Goal: Task Accomplishment & Management: Complete application form

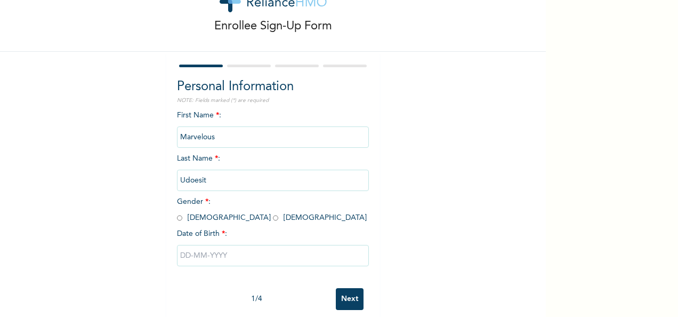
scroll to position [60, 0]
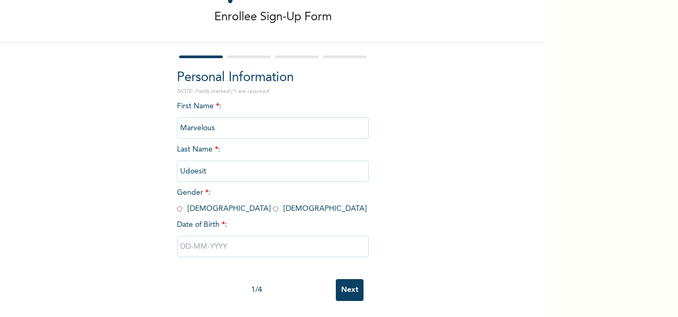
click at [273, 204] on input "radio" at bounding box center [275, 209] width 5 height 10
radio input "true"
click at [233, 238] on input "text" at bounding box center [273, 246] width 192 height 21
select select "7"
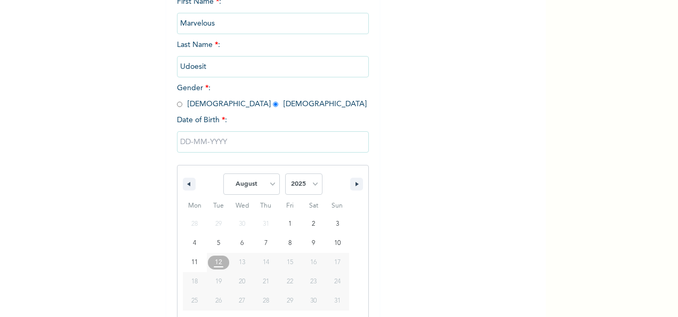
scroll to position [168, 0]
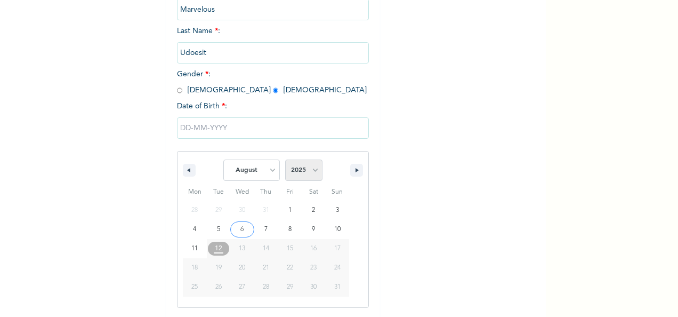
click at [309, 172] on select "2025 2024 2023 2022 2021 2020 2019 2018 2017 2016 2015 2014 2013 2012 2011 2010…" at bounding box center [303, 169] width 37 height 21
select select "1998"
click at [285, 160] on select "2025 2024 2023 2022 2021 2020 2019 2018 2017 2016 2015 2014 2013 2012 2011 2010…" at bounding box center [303, 169] width 37 height 21
click at [268, 172] on select "January February March April May June July August September October November De…" at bounding box center [251, 169] width 57 height 21
select select "4"
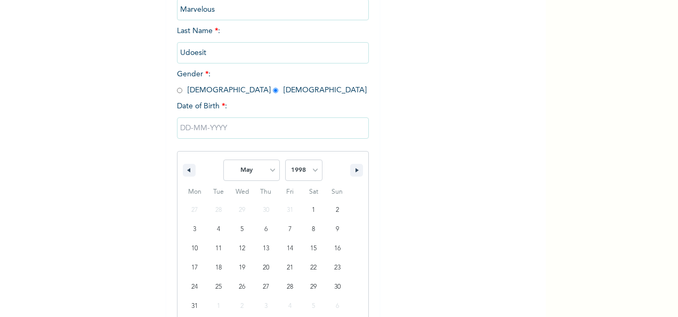
click at [223, 160] on select "January February March April May June July August September October November De…" at bounding box center [251, 169] width 57 height 21
type input "05/27/1998"
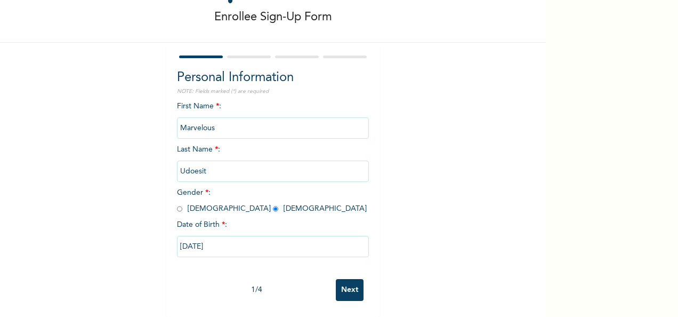
click at [351, 280] on input "Next" at bounding box center [350, 290] width 28 height 22
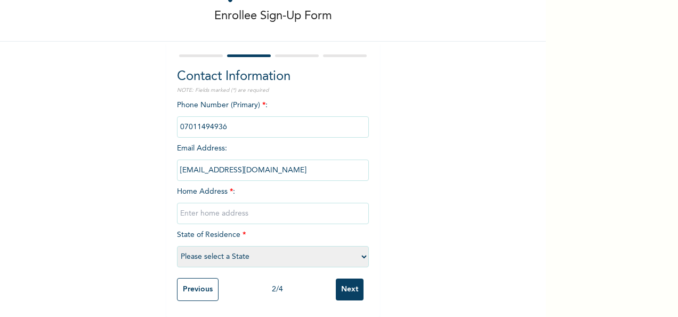
click at [248, 206] on input "text" at bounding box center [273, 213] width 192 height 21
type input "Southdrift Court Estate"
select select "25"
type input "S"
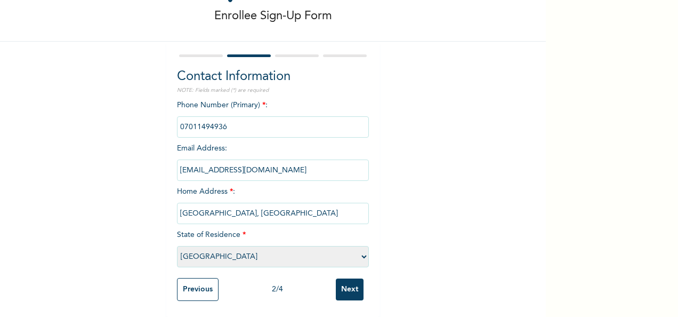
type input "Mobil Road, Ilaje"
click at [342, 278] on input "Next" at bounding box center [350, 289] width 28 height 22
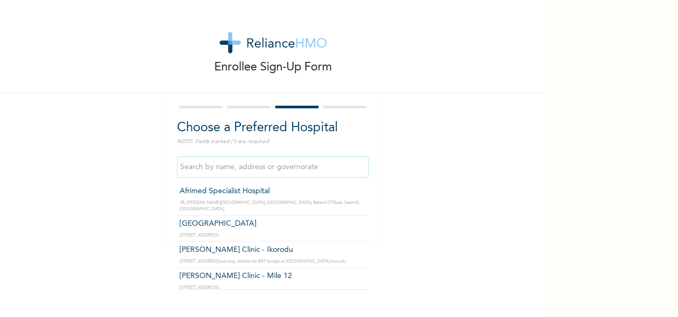
click at [285, 165] on input "text" at bounding box center [273, 166] width 192 height 21
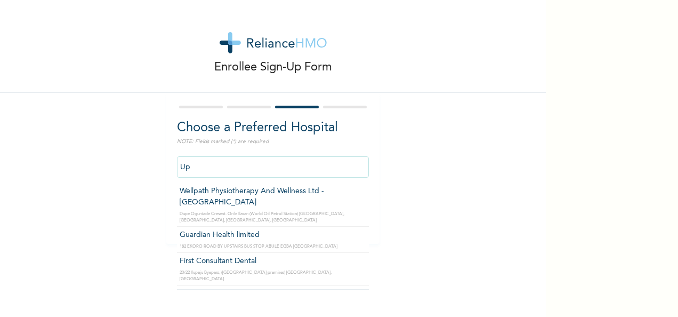
type input "U"
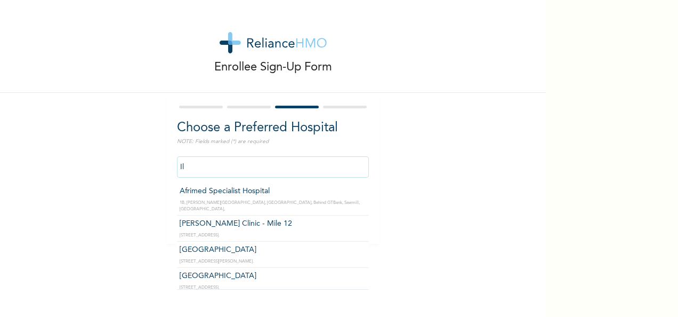
type input "I"
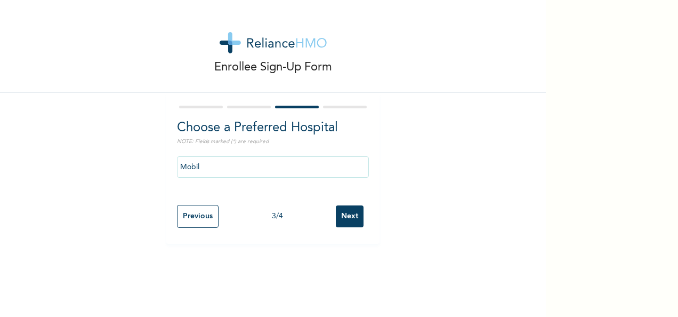
click at [561, 66] on div "Enrollee Sign-Up Form Choose a Preferred Hospital NOTE: Fields marked (*) are r…" at bounding box center [339, 158] width 678 height 317
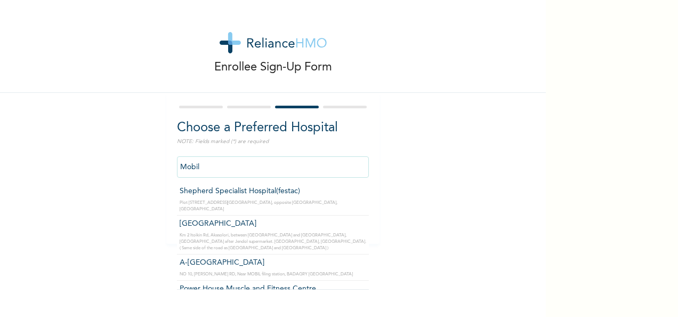
click at [216, 167] on input "Mobil" at bounding box center [273, 166] width 192 height 21
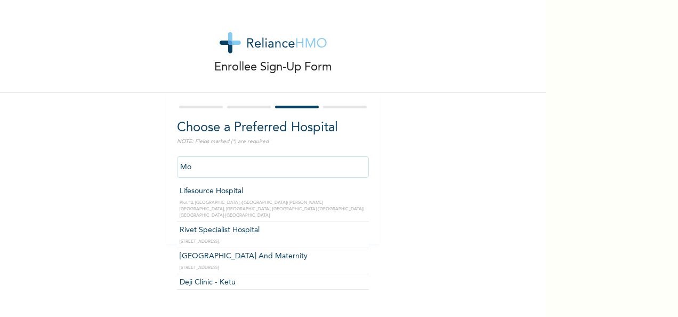
type input "M"
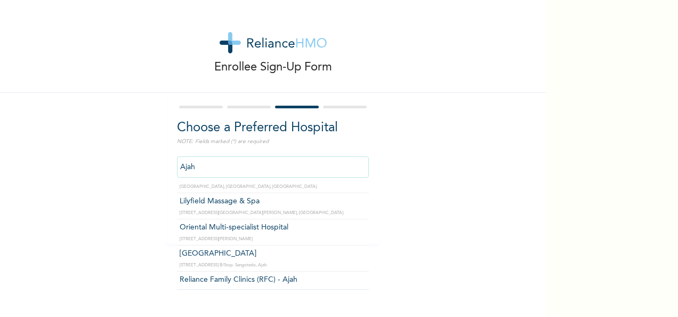
scroll to position [270, 0]
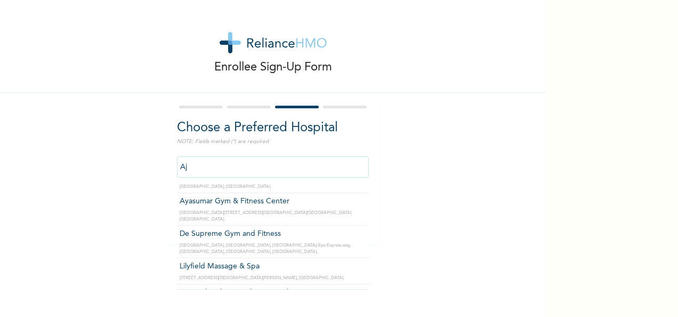
type input "A"
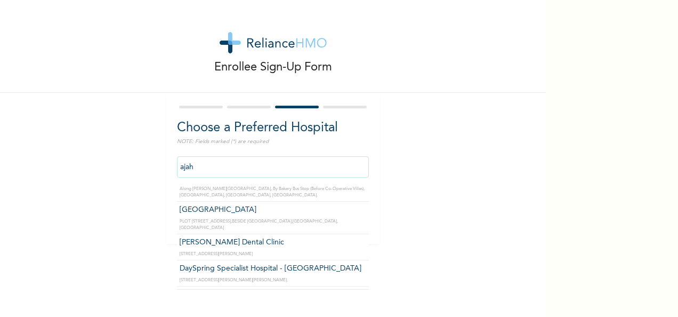
scroll to position [0, 0]
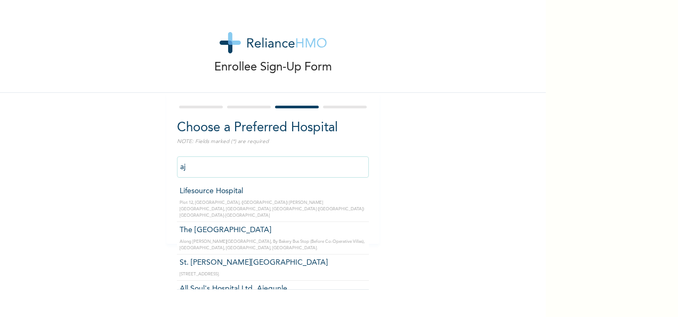
type input "a"
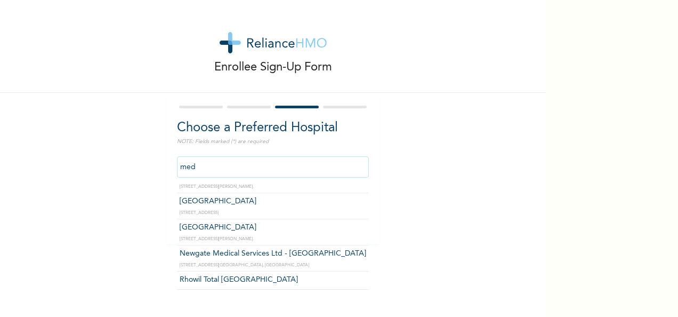
scroll to position [85, 0]
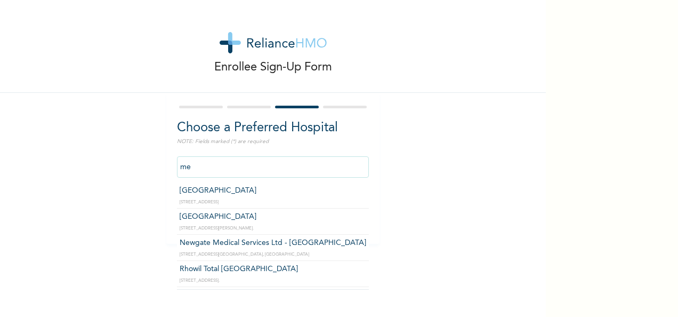
type input "m"
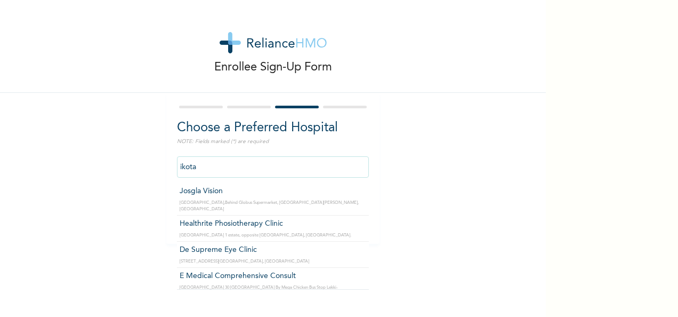
scroll to position [10, 0]
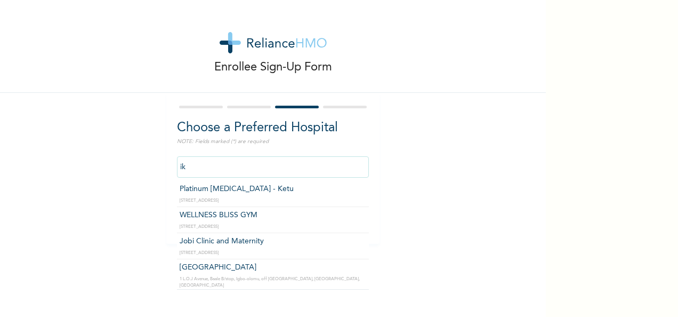
type input "i"
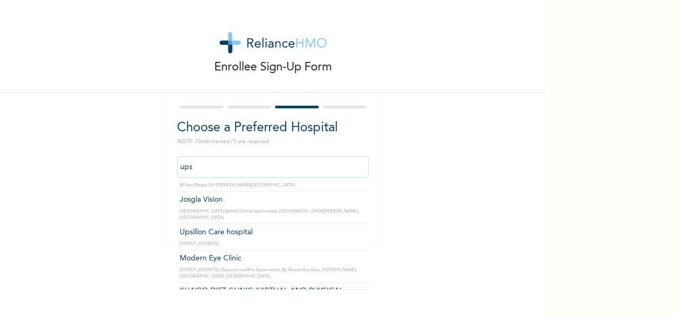
scroll to position [0, 0]
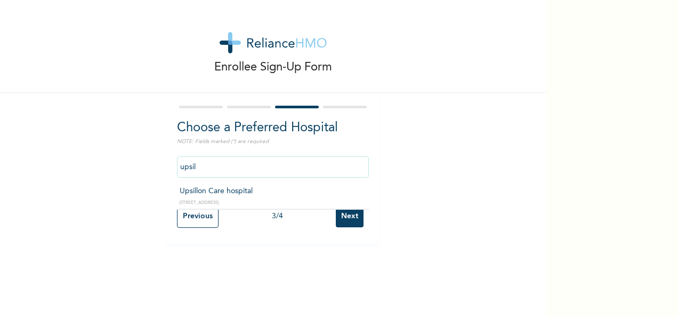
type input "Upsillon Care hospital"
click at [336, 222] on input "Next" at bounding box center [350, 216] width 28 height 22
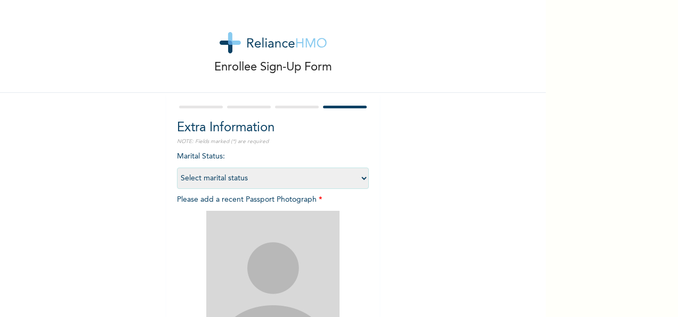
click at [357, 181] on select "Select marital status Single Married Divorced Widow/Widower" at bounding box center [273, 177] width 192 height 21
select select "1"
click at [177, 167] on select "Select marital status Single Married Divorced Widow/Widower" at bounding box center [273, 177] width 192 height 21
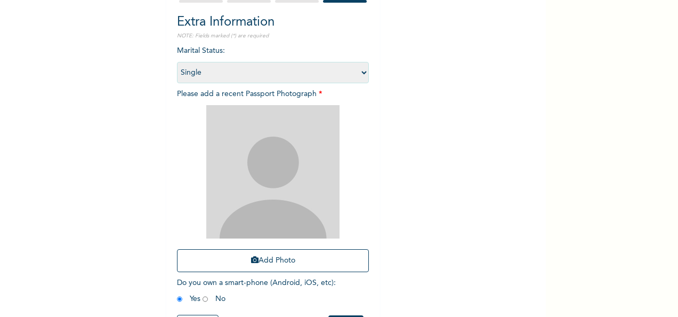
scroll to position [106, 0]
click at [360, 109] on div at bounding box center [273, 170] width 192 height 133
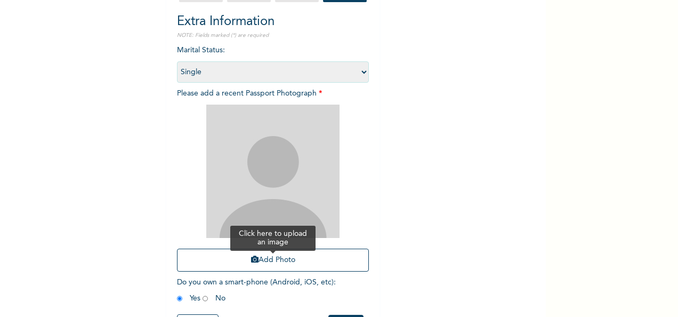
click at [275, 262] on button "Add Photo" at bounding box center [273, 259] width 192 height 23
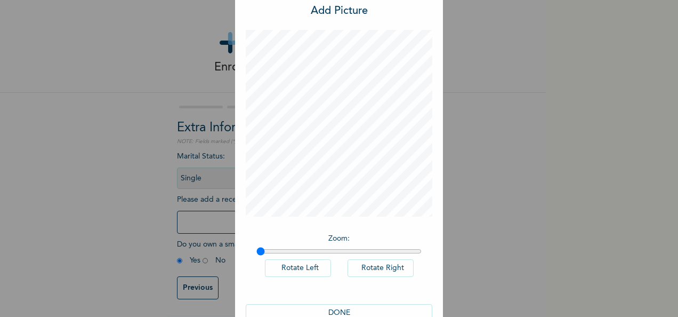
scroll to position [55, 0]
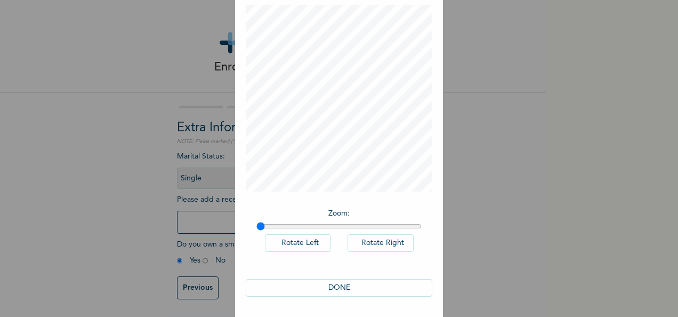
click at [342, 286] on button "DONE" at bounding box center [339, 288] width 187 height 18
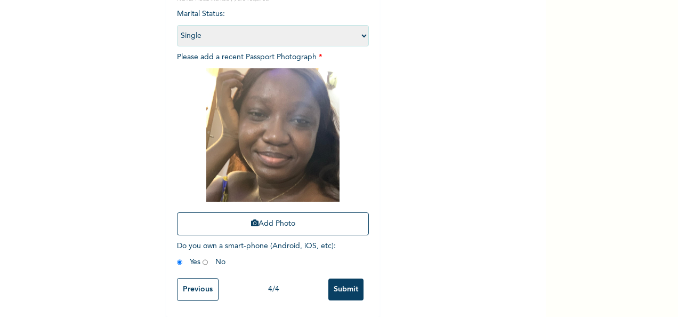
scroll to position [151, 0]
click at [335, 281] on input "Submit" at bounding box center [345, 289] width 35 height 22
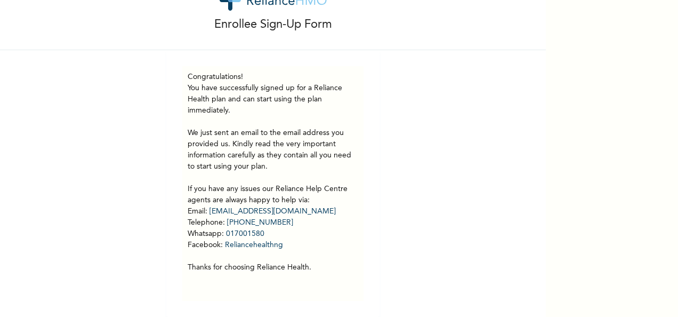
scroll to position [0, 0]
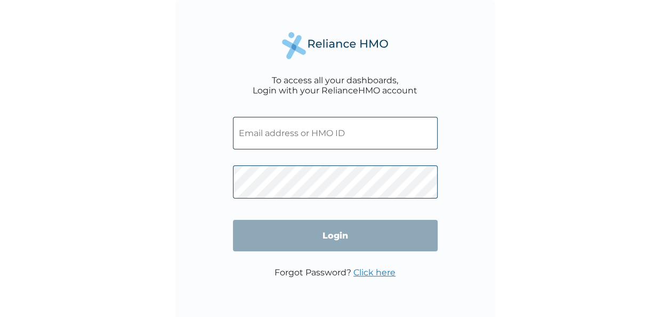
click at [308, 135] on input "text" at bounding box center [335, 133] width 205 height 33
paste input "ZEL/10046/A"
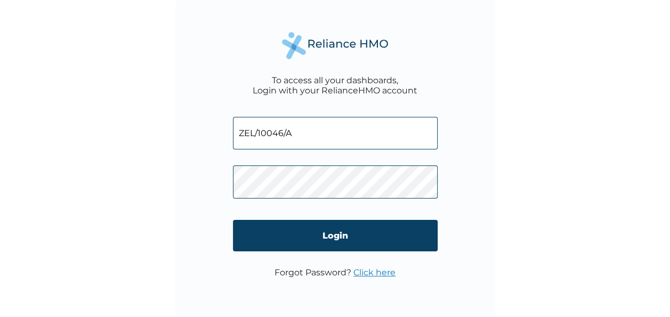
type input "ZEL/10046/A"
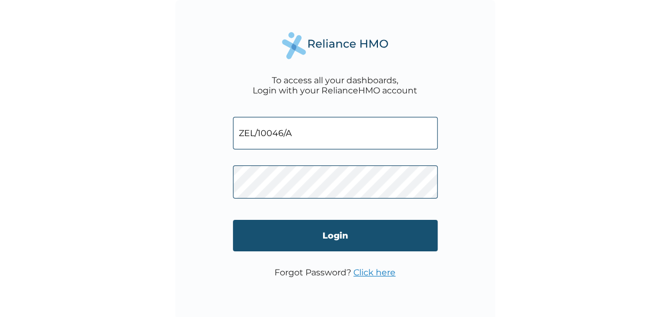
click at [356, 239] on input "Login" at bounding box center [335, 235] width 205 height 31
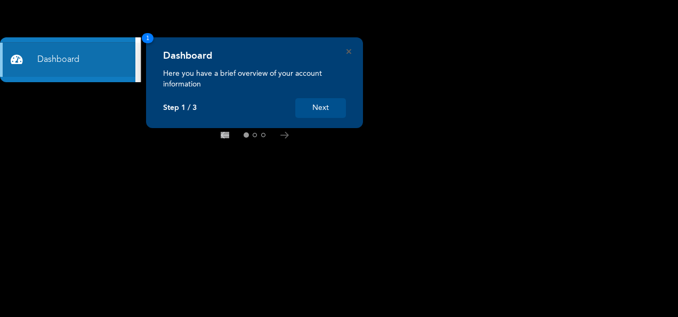
click at [318, 109] on button "Next" at bounding box center [320, 108] width 51 height 20
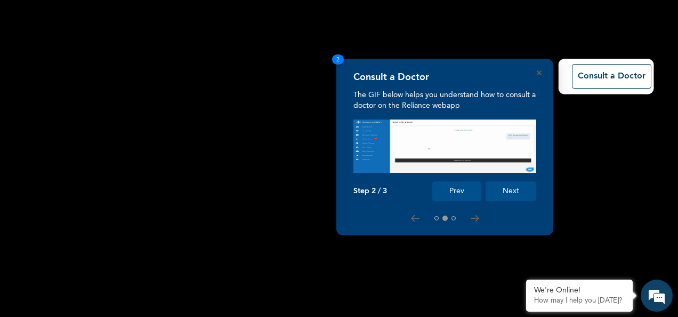
click at [507, 189] on button "Next" at bounding box center [511, 191] width 51 height 20
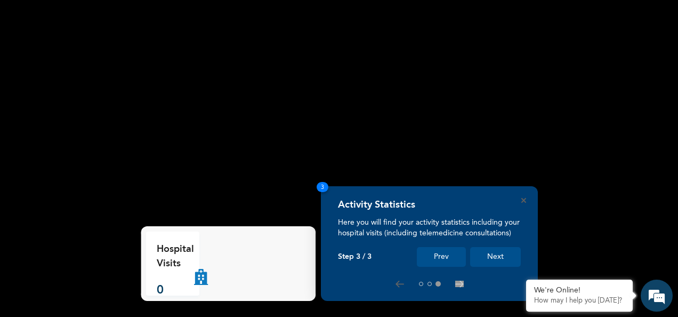
click at [503, 256] on button "Next" at bounding box center [495, 257] width 51 height 20
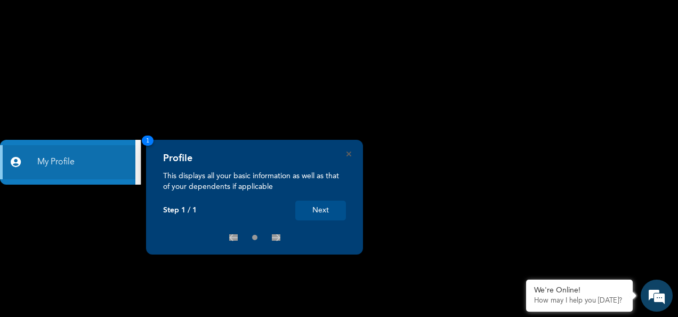
click at [322, 209] on button "Next" at bounding box center [320, 210] width 51 height 20
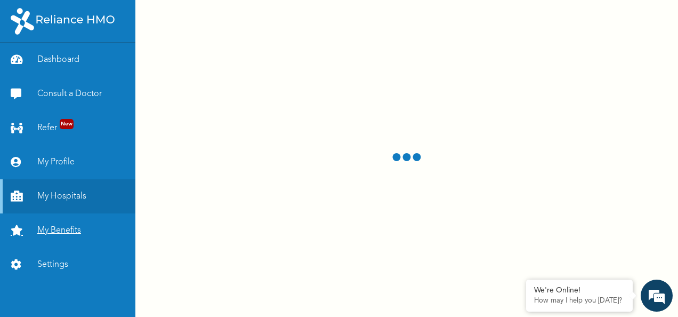
click at [58, 226] on link "My Benefits" at bounding box center [67, 230] width 135 height 34
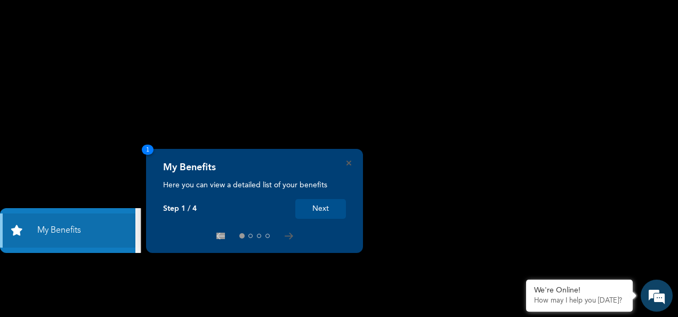
click at [325, 209] on button "Next" at bounding box center [320, 209] width 51 height 20
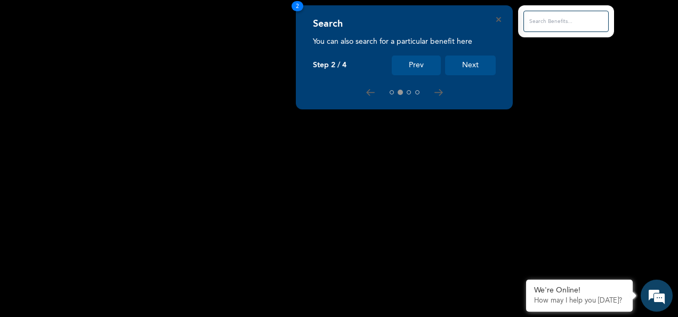
click at [465, 65] on button "Next" at bounding box center [470, 65] width 51 height 20
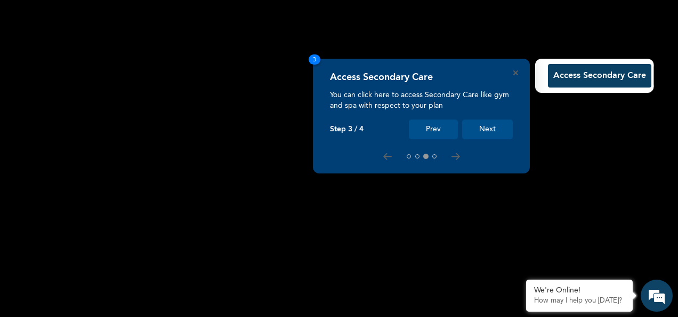
click at [485, 123] on button "Next" at bounding box center [487, 129] width 51 height 20
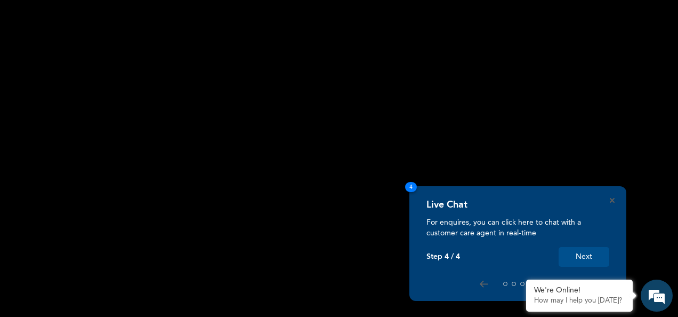
click at [581, 254] on button "Next" at bounding box center [584, 257] width 51 height 20
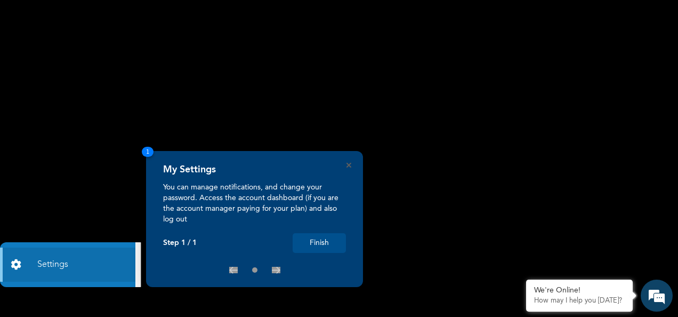
click at [319, 241] on button "Finish" at bounding box center [319, 243] width 53 height 20
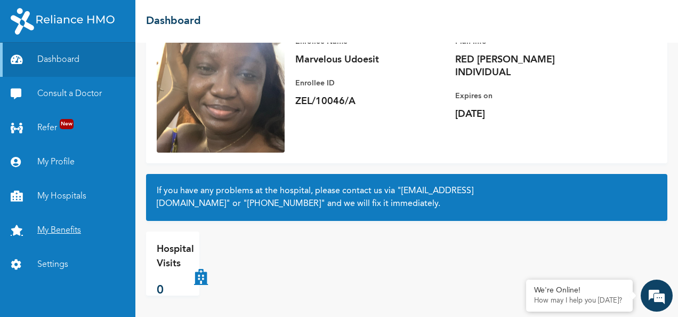
click at [60, 228] on link "My Benefits" at bounding box center [67, 230] width 135 height 34
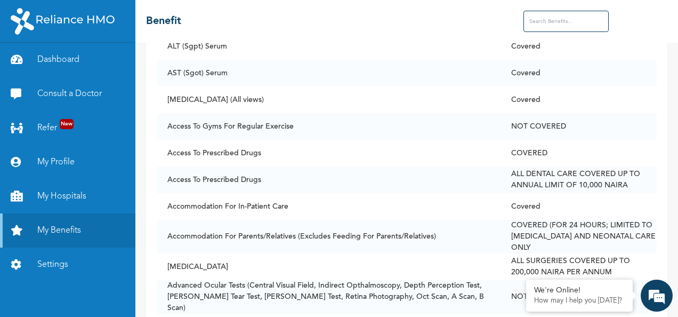
scroll to position [151, 0]
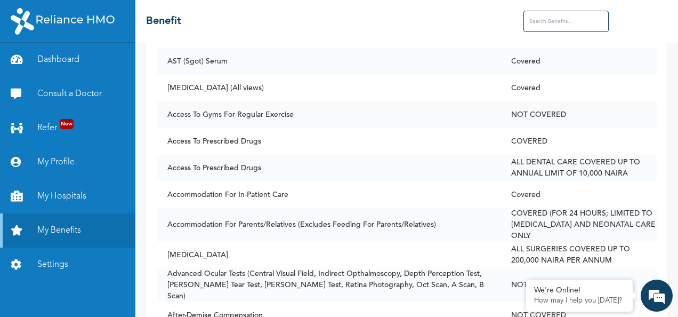
click at [352, 103] on td "Access To Gyms For Regular Exercise" at bounding box center [329, 114] width 344 height 27
click at [340, 113] on td "Access To Gyms For Regular Exercise" at bounding box center [329, 114] width 344 height 27
click at [390, 117] on td "Access To Gyms For Regular Exercise" at bounding box center [329, 114] width 344 height 27
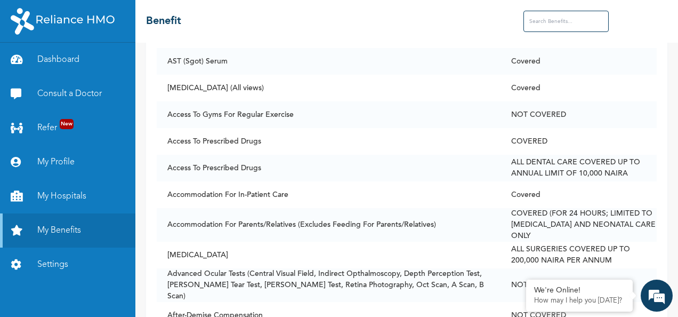
click at [565, 27] on input "text" at bounding box center [565, 21] width 85 height 21
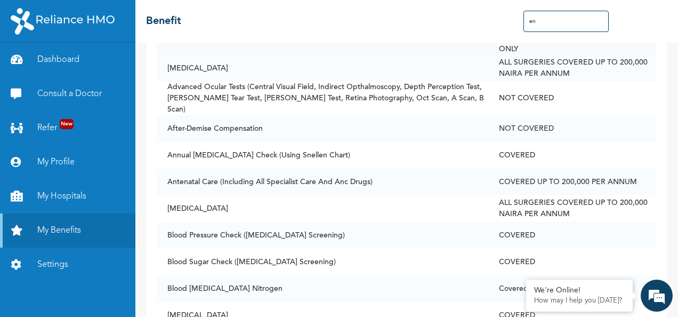
type input "e"
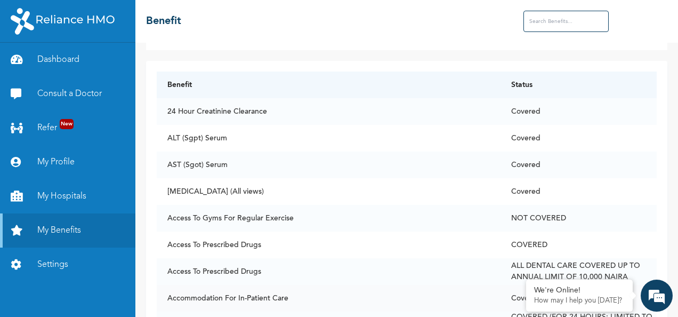
scroll to position [49, 0]
click at [53, 194] on link "My Hospitals" at bounding box center [67, 196] width 135 height 34
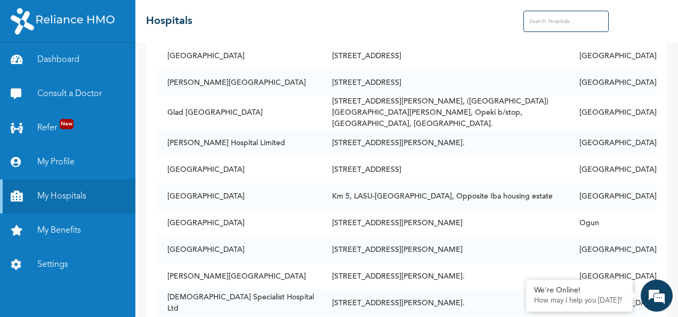
scroll to position [1180, 0]
click at [68, 154] on link "My Profile" at bounding box center [67, 162] width 135 height 34
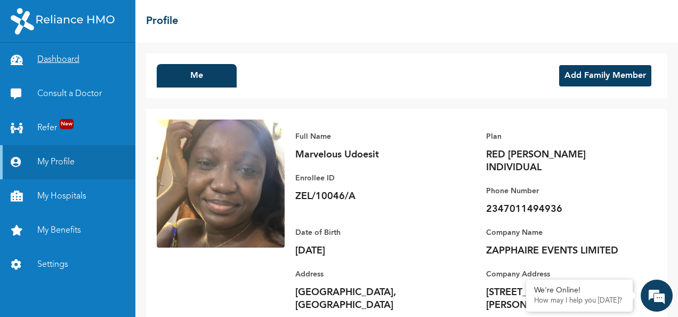
click at [80, 61] on link "Dashboard" at bounding box center [67, 60] width 135 height 34
